Goal: Information Seeking & Learning: Understand process/instructions

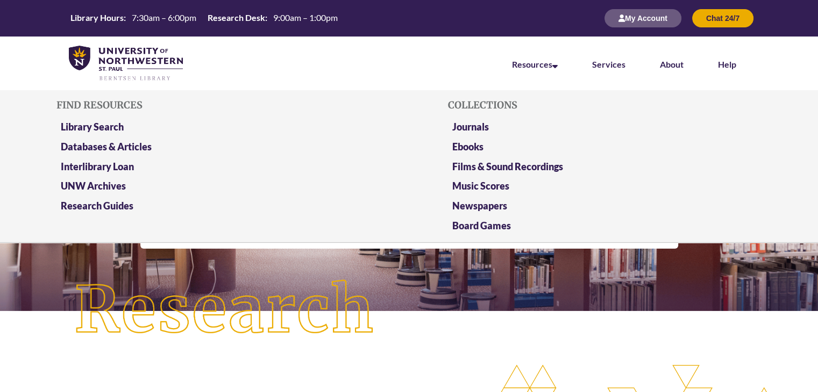
click at [551, 70] on li "Resources Find Resources Library Search Databases & Articles Interlibrary Loan …" at bounding box center [534, 64] width 80 height 54
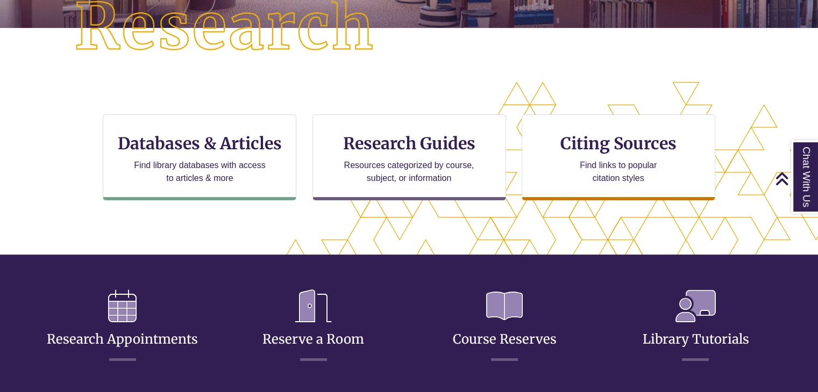
scroll to position [274, 726]
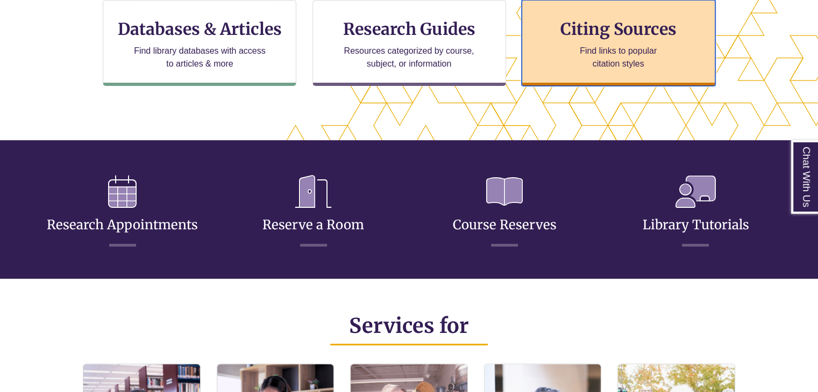
click at [633, 59] on p "Find links to popular citation styles" at bounding box center [617, 58] width 105 height 26
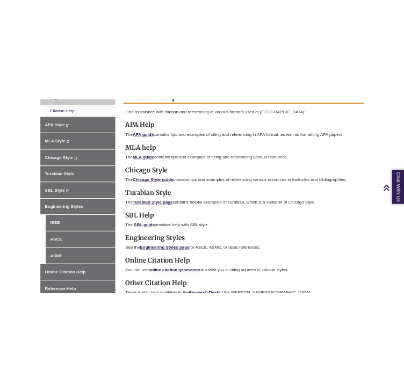
scroll to position [340, 0]
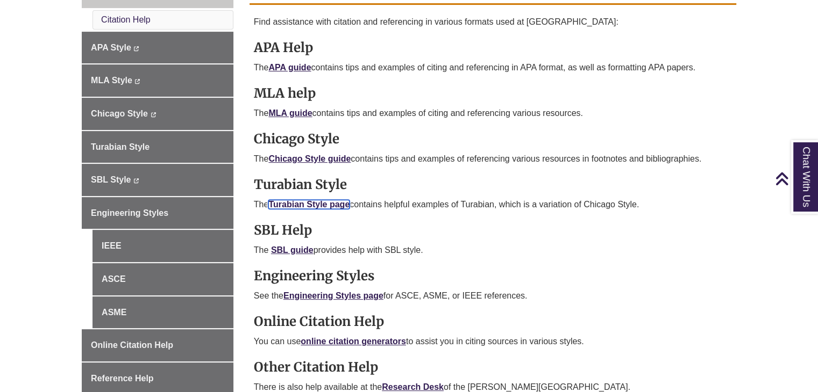
click at [326, 200] on link "Turabian Style page" at bounding box center [308, 204] width 81 height 9
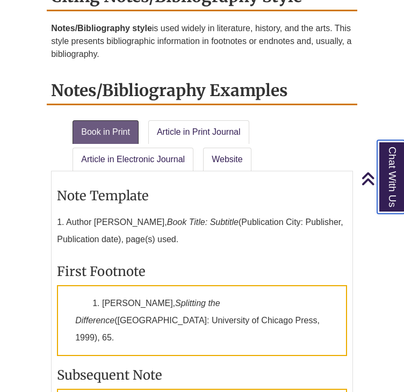
scroll to position [1046, 0]
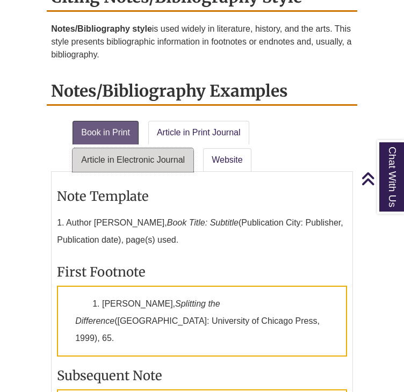
click at [153, 160] on link "Article in Electronic Journal" at bounding box center [133, 160] width 121 height 24
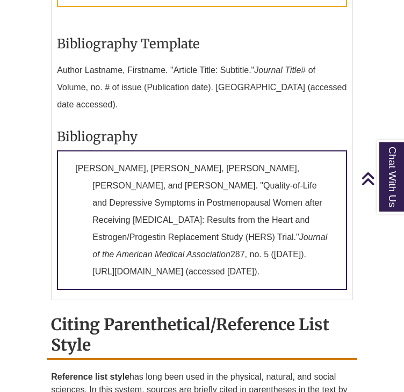
scroll to position [1535, 0]
